Goal: Transaction & Acquisition: Purchase product/service

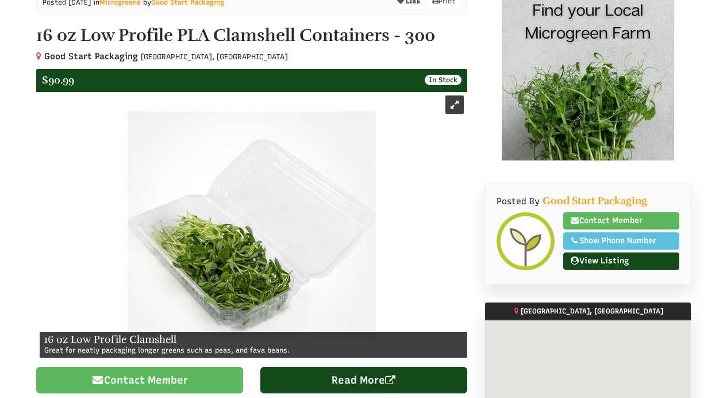
scroll to position [169, 0]
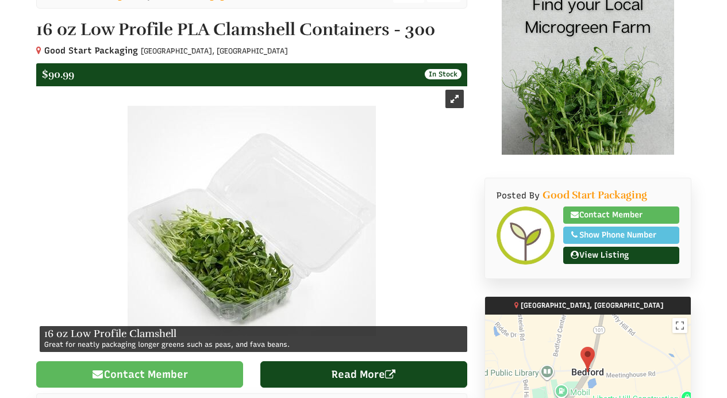
select select "Language Translate Widget"
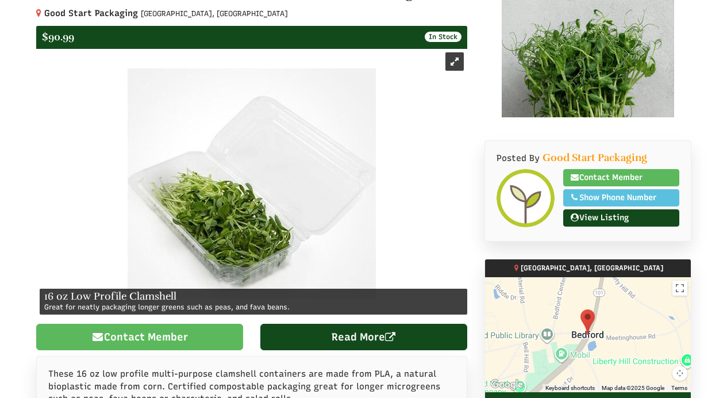
scroll to position [0, 0]
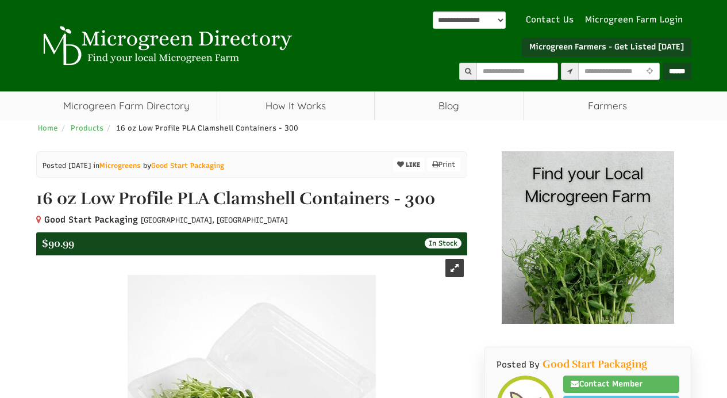
click at [239, 246] on div "$90.99 In Stock" at bounding box center [251, 243] width 431 height 23
click at [448, 244] on span "In Stock" at bounding box center [443, 243] width 37 height 10
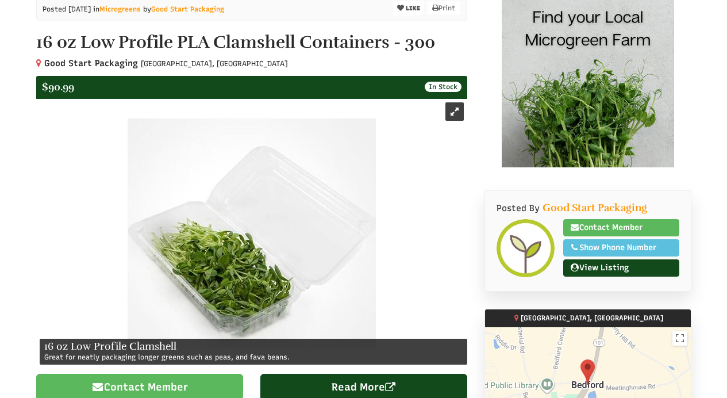
scroll to position [217, 0]
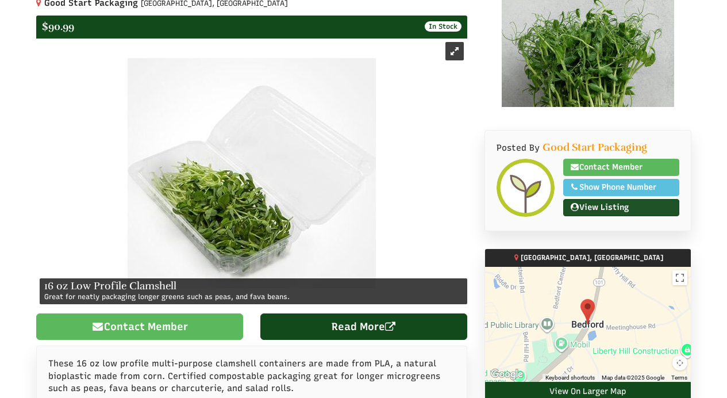
click at [587, 206] on link "View Listing" at bounding box center [621, 207] width 116 height 17
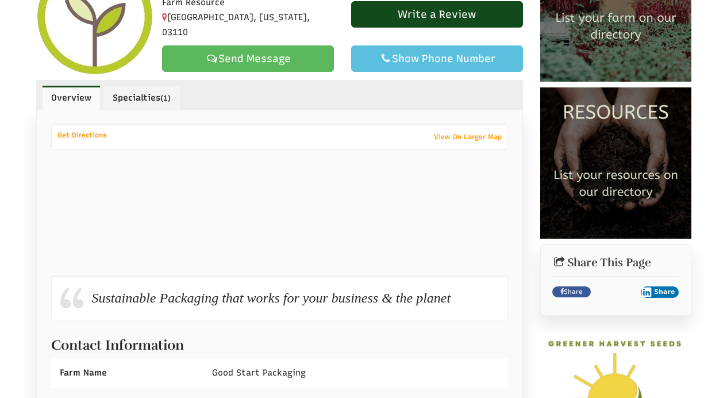
select select "Language Translate Widget"
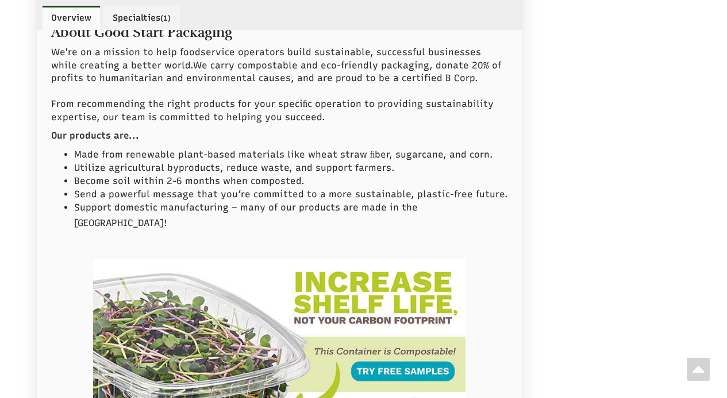
scroll to position [989, 0]
